Goal: Browse casually

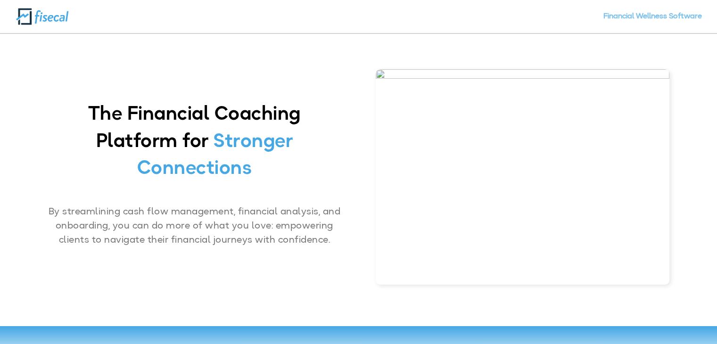
click at [648, 19] on link "Financial Wellness Software" at bounding box center [652, 23] width 98 height 20
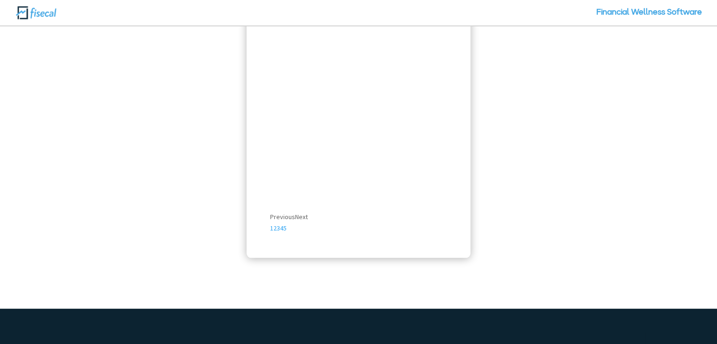
scroll to position [980, 0]
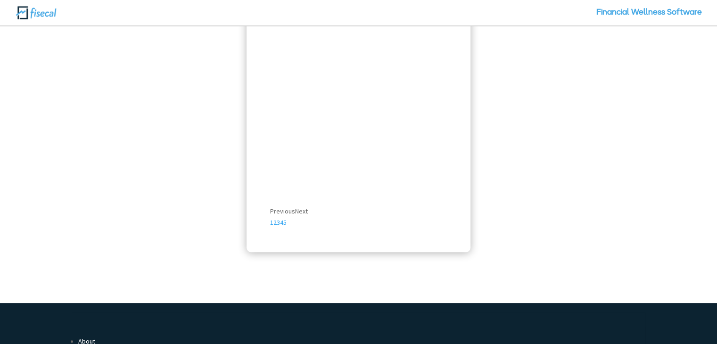
click at [299, 210] on span "Next" at bounding box center [301, 211] width 13 height 8
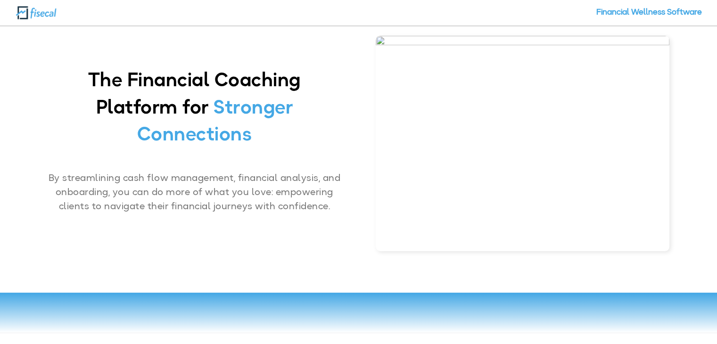
scroll to position [0, 0]
